Goal: Transaction & Acquisition: Purchase product/service

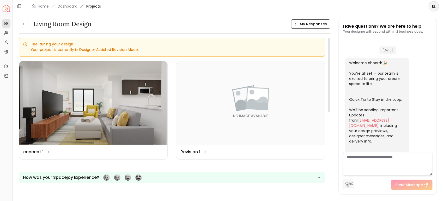
scroll to position [1309, 0]
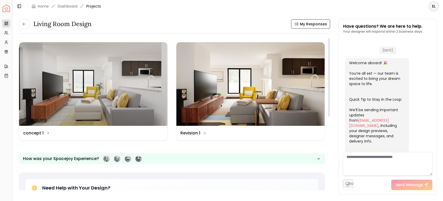
scroll to position [1378, 0]
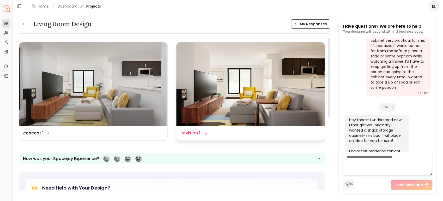
click at [202, 133] on div "Design Name Revision 1" at bounding box center [193, 133] width 26 height 6
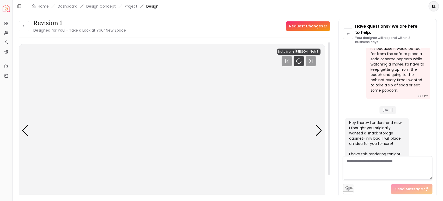
scroll to position [1384, 0]
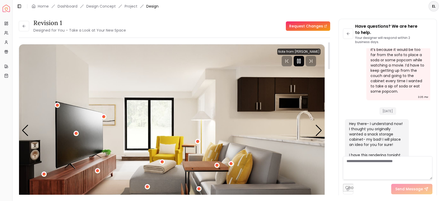
click at [300, 61] on rect "Pause" at bounding box center [299, 61] width 1 height 4
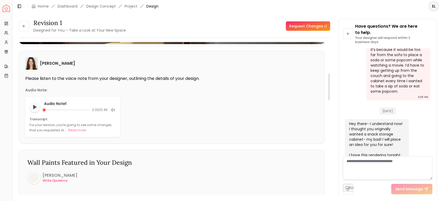
scroll to position [207, 0]
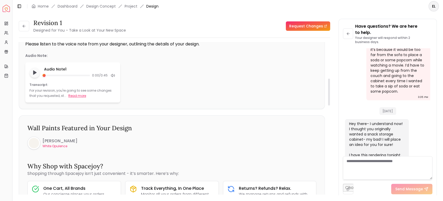
click at [73, 96] on button "Read more" at bounding box center [77, 95] width 18 height 5
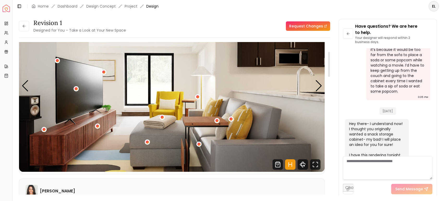
scroll to position [34, 0]
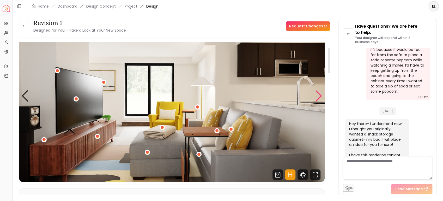
click at [319, 96] on div "Next slide" at bounding box center [318, 95] width 7 height 11
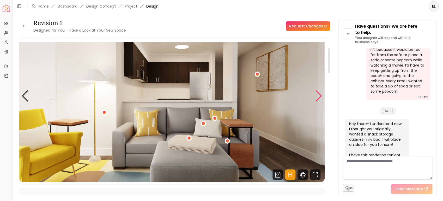
click at [319, 96] on div "Next slide" at bounding box center [318, 95] width 7 height 11
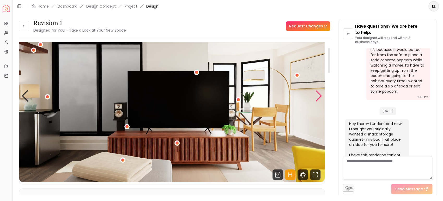
click at [319, 96] on div "Next slide" at bounding box center [318, 95] width 7 height 11
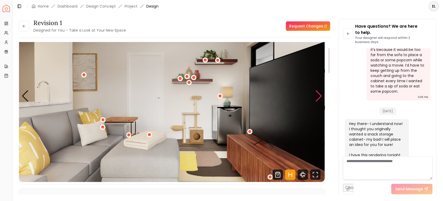
click at [319, 96] on div "Next slide" at bounding box center [318, 95] width 7 height 11
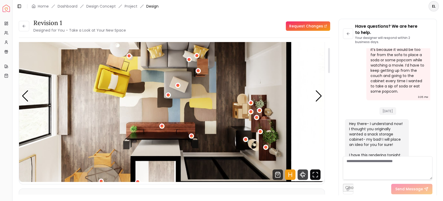
click at [316, 178] on icon "Fullscreen" at bounding box center [315, 174] width 10 height 10
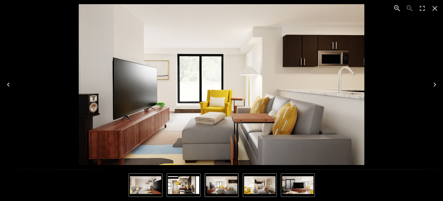
click at [141, 190] on img "4 of 5" at bounding box center [145, 185] width 31 height 18
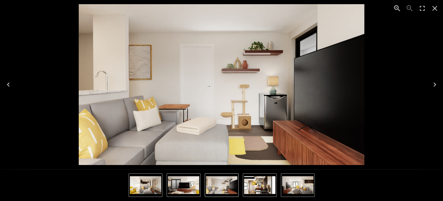
click at [432, 83] on icon "Next" at bounding box center [435, 84] width 8 height 8
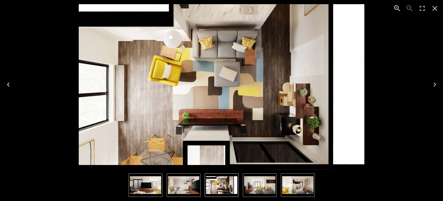
click at [433, 85] on icon "Next" at bounding box center [435, 84] width 8 height 8
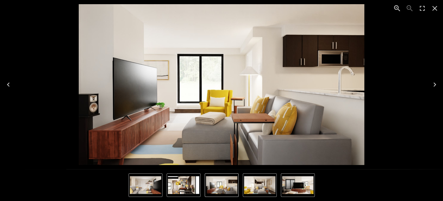
click at [434, 84] on icon "Next" at bounding box center [435, 84] width 8 height 8
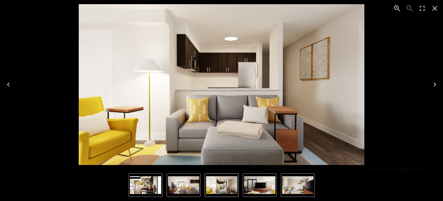
click at [435, 83] on icon "Next" at bounding box center [435, 84] width 8 height 8
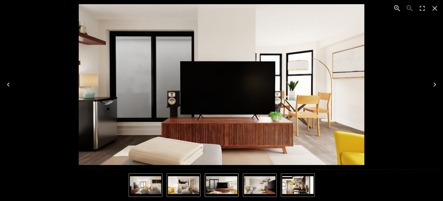
click at [435, 83] on icon "Next" at bounding box center [435, 84] width 8 height 8
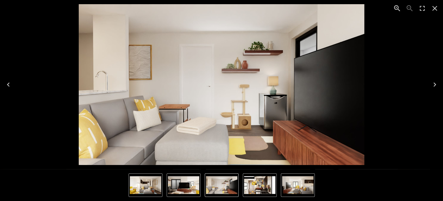
click at [435, 83] on icon "Next" at bounding box center [435, 84] width 8 height 8
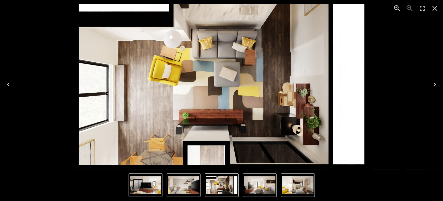
click at [435, 85] on icon "Next" at bounding box center [434, 84] width 3 height 4
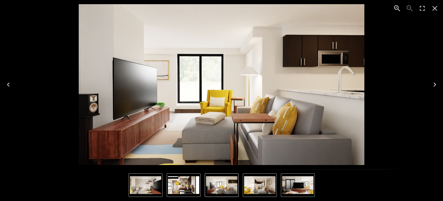
click at [435, 85] on icon "Next" at bounding box center [434, 84] width 3 height 4
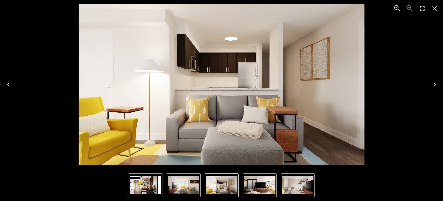
click at [435, 85] on icon "Next" at bounding box center [434, 84] width 3 height 4
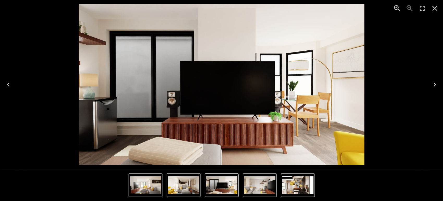
click at [433, 10] on icon "Close" at bounding box center [435, 8] width 8 height 8
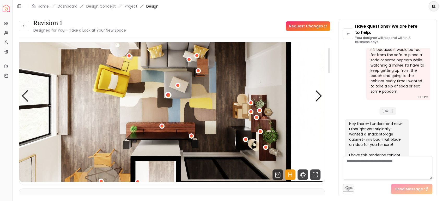
click at [169, 96] on div "5 / 5" at bounding box center [168, 95] width 4 height 4
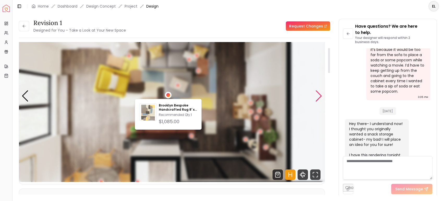
click at [318, 99] on div "Next slide" at bounding box center [318, 95] width 7 height 11
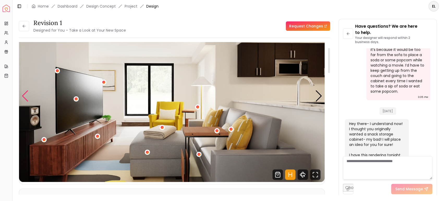
click at [25, 98] on div "Previous slide" at bounding box center [25, 95] width 7 height 11
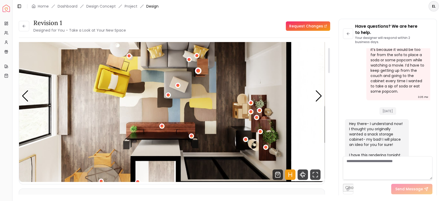
click at [199, 73] on div "5 / 5" at bounding box center [198, 71] width 4 height 4
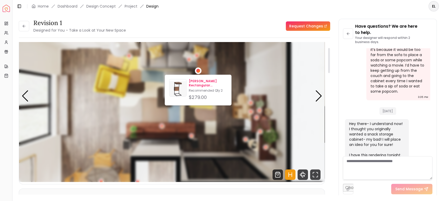
click at [202, 83] on p "Allen Rectangular Extending C-Table" at bounding box center [208, 83] width 38 height 8
